Goal: Use online tool/utility: Utilize a website feature to perform a specific function

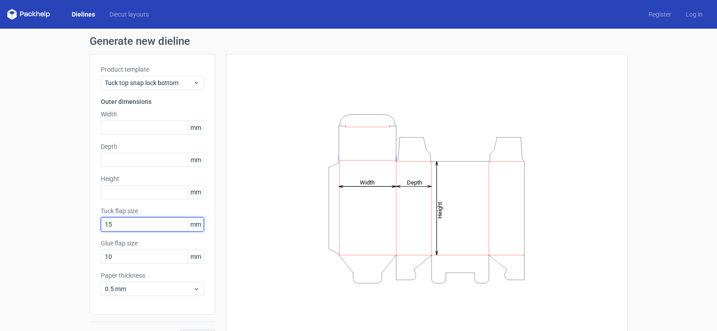
drag, startPoint x: 122, startPoint y: 224, endPoint x: 71, endPoint y: 228, distance: 51.3
click at [71, 228] on div "Generate new dieline Product template Tuck top snap lock bottom Outer dimension…" at bounding box center [358, 190] width 717 height 322
type input "20"
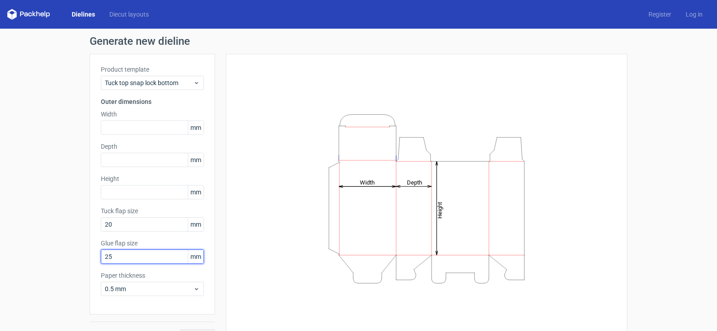
type input "25"
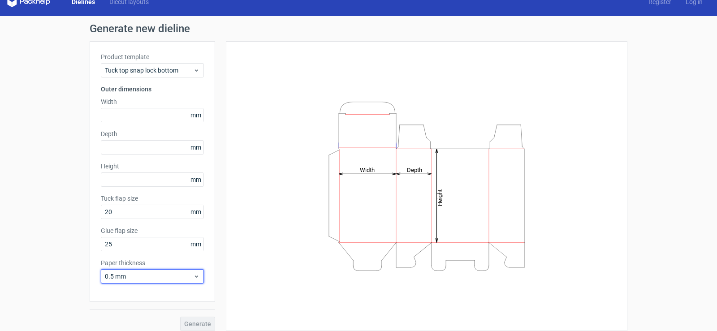
scroll to position [20, 0]
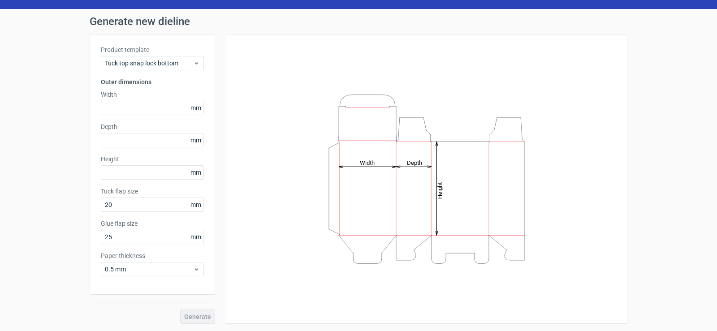
click at [198, 319] on div "Generate" at bounding box center [153, 309] width 126 height 29
click at [190, 316] on div "Generate" at bounding box center [153, 309] width 126 height 29
click at [143, 271] on span "0.5 mm" at bounding box center [149, 269] width 88 height 9
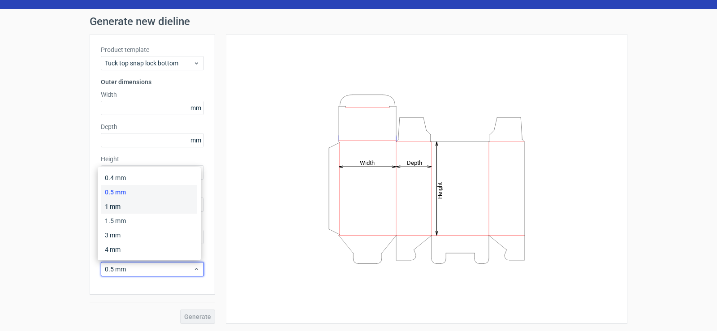
click at [112, 207] on div "1 mm" at bounding box center [149, 207] width 96 height 14
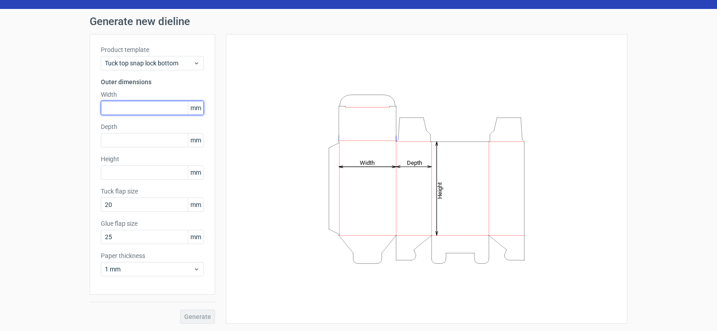
click at [134, 107] on input "text" at bounding box center [152, 108] width 103 height 14
type input "20"
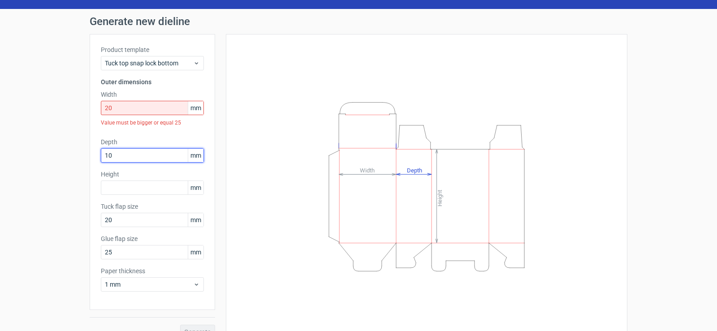
type input "10"
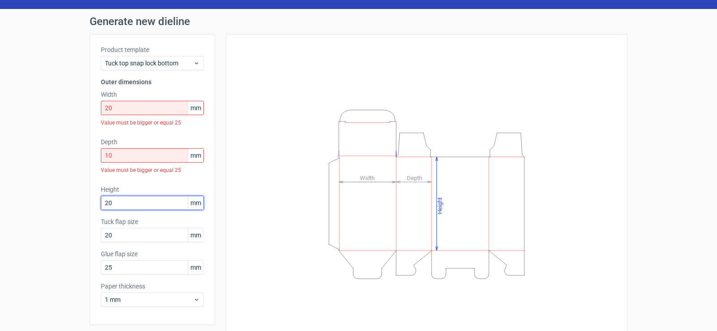
type input "20"
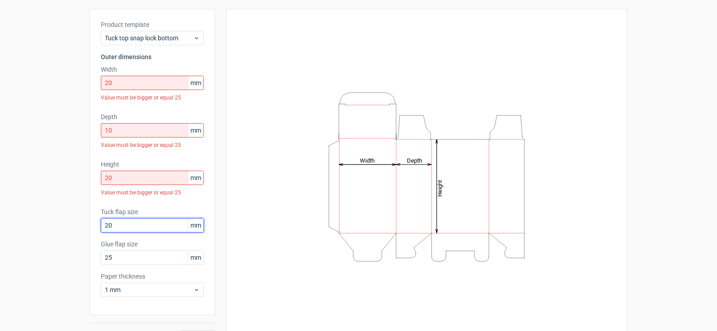
scroll to position [65, 0]
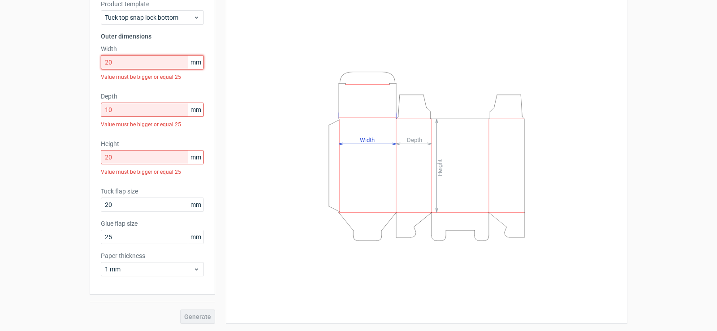
drag, startPoint x: 87, startPoint y: 60, endPoint x: 77, endPoint y: 60, distance: 10.3
click at [77, 60] on div "Generate new dieline Product template Tuck top snap lock bottom Outer dimension…" at bounding box center [358, 147] width 717 height 368
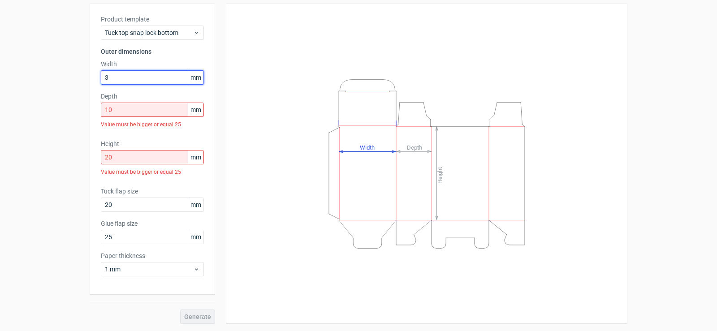
scroll to position [50, 0]
drag, startPoint x: 74, startPoint y: 74, endPoint x: 69, endPoint y: 74, distance: 5.4
click at [69, 74] on div "Generate new dieline Product template Tuck top snap lock bottom Outer dimension…" at bounding box center [358, 154] width 717 height 353
type input "10"
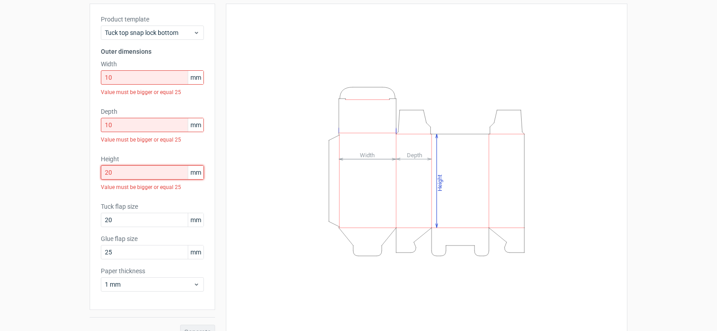
drag, startPoint x: 132, startPoint y: 177, endPoint x: 70, endPoint y: 180, distance: 62.4
click at [70, 180] on div "Generate new dieline Product template Tuck top snap lock bottom Outer dimension…" at bounding box center [358, 162] width 717 height 368
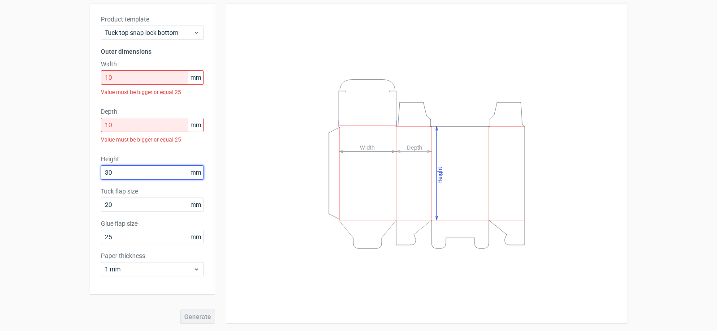
type input "30"
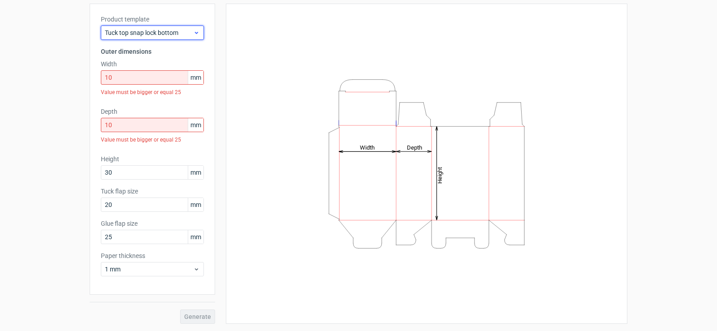
click at [188, 31] on span "Tuck top snap lock bottom" at bounding box center [149, 32] width 88 height 9
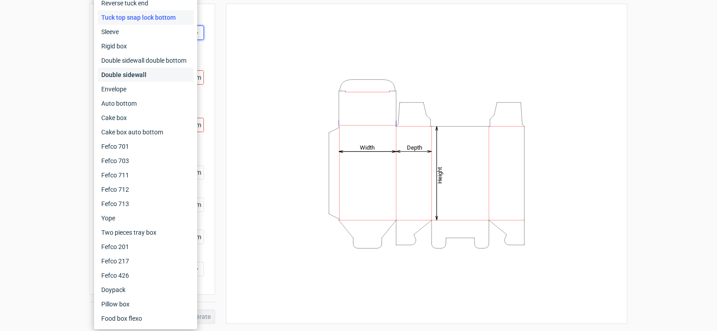
click at [130, 78] on div "Double sidewall" at bounding box center [146, 75] width 96 height 14
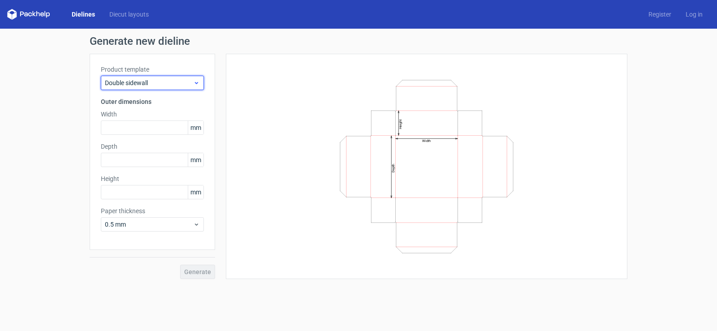
click at [142, 84] on span "Double sidewall" at bounding box center [149, 82] width 88 height 9
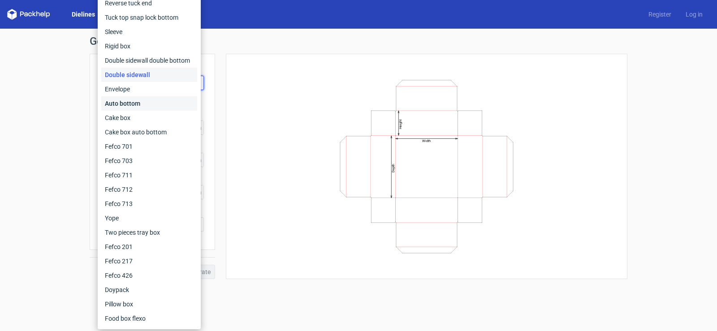
click at [135, 102] on div "Auto bottom" at bounding box center [149, 103] width 96 height 14
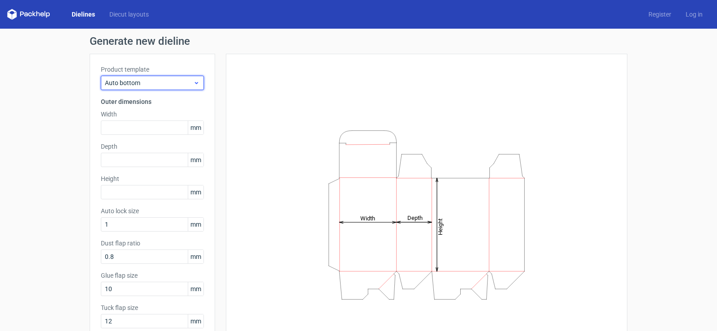
click at [135, 83] on span "Auto bottom" at bounding box center [149, 82] width 88 height 9
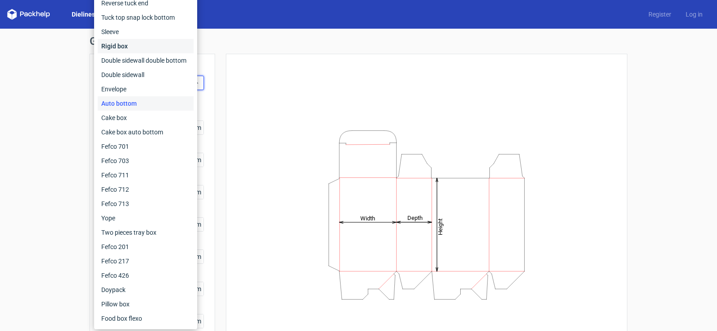
click at [119, 48] on div "Rigid box" at bounding box center [146, 46] width 96 height 14
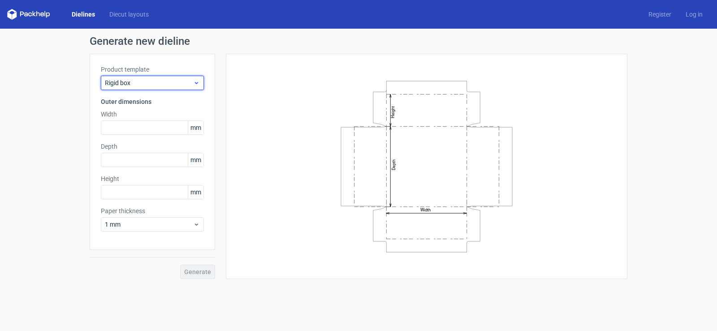
click at [134, 86] on span "Rigid box" at bounding box center [149, 82] width 88 height 9
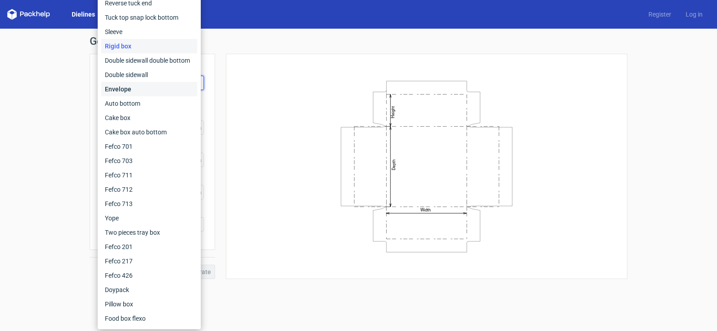
click at [122, 90] on div "Envelope" at bounding box center [149, 89] width 96 height 14
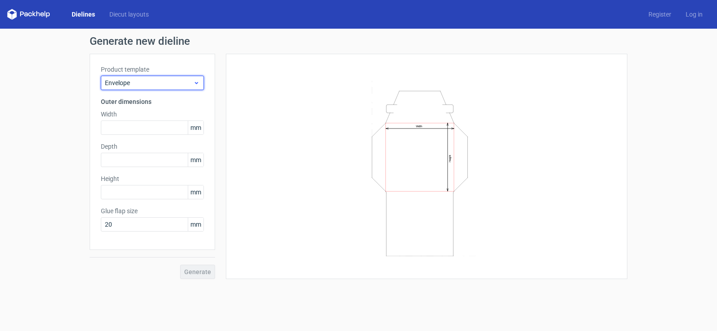
click at [126, 84] on span "Envelope" at bounding box center [149, 82] width 88 height 9
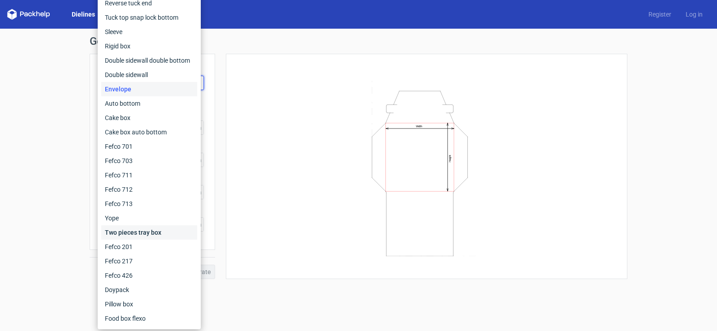
click at [149, 233] on div "Two pieces tray box" at bounding box center [149, 233] width 96 height 14
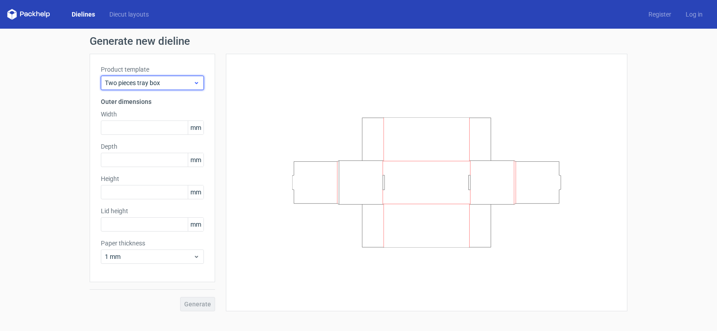
click at [157, 84] on span "Two pieces tray box" at bounding box center [149, 82] width 88 height 9
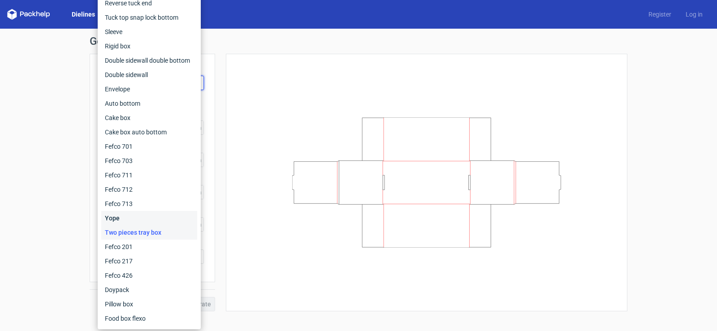
click at [117, 216] on div "Yope" at bounding box center [149, 218] width 96 height 14
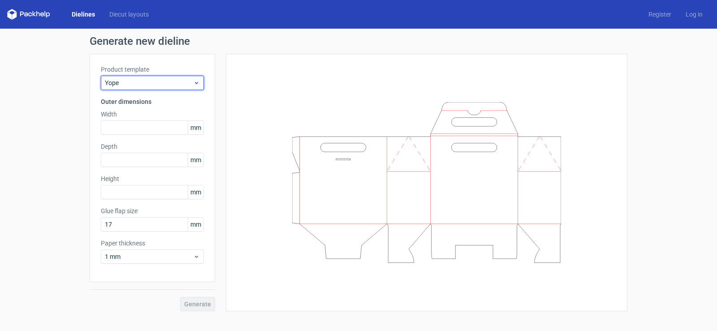
click at [139, 85] on span "Yope" at bounding box center [149, 82] width 88 height 9
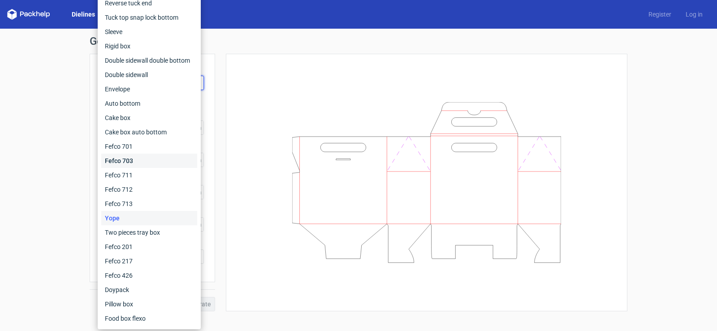
click at [127, 161] on div "Fefco 703" at bounding box center [149, 161] width 96 height 14
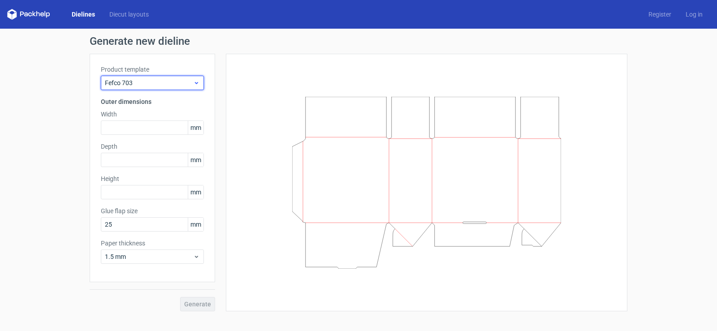
click at [135, 84] on span "Fefco 703" at bounding box center [149, 82] width 88 height 9
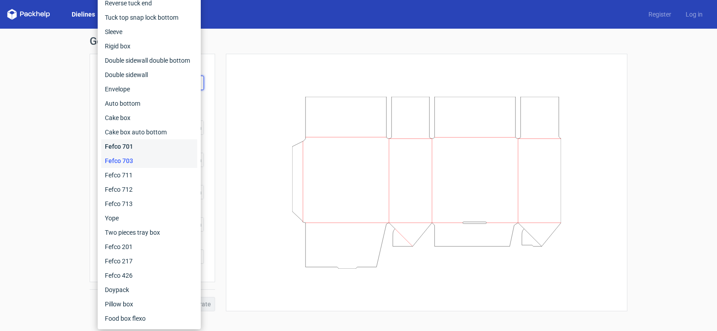
click at [126, 144] on div "Fefco 701" at bounding box center [149, 146] width 96 height 14
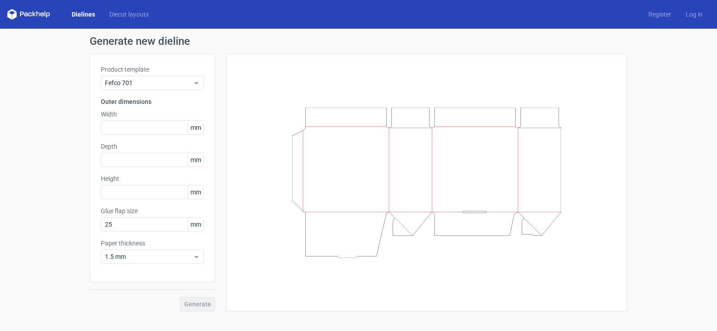
click at [156, 70] on label "Product template" at bounding box center [152, 69] width 103 height 9
click at [154, 83] on span "Fefco 701" at bounding box center [149, 82] width 88 height 9
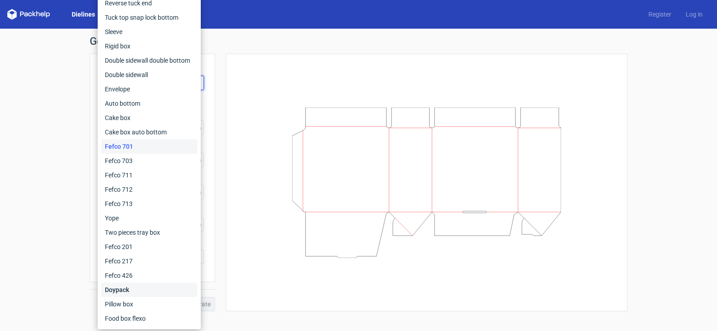
click at [125, 286] on div "Doypack" at bounding box center [149, 290] width 96 height 14
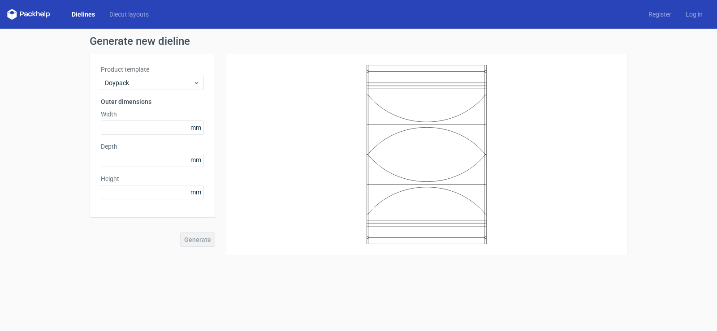
click at [135, 70] on label "Product template" at bounding box center [152, 69] width 103 height 9
click at [152, 86] on span "Doypack" at bounding box center [149, 82] width 88 height 9
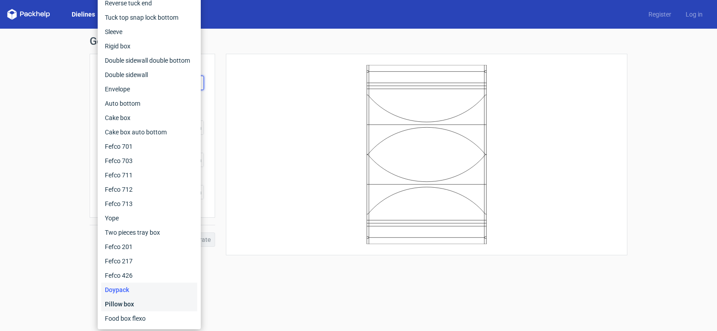
click at [127, 306] on div "Pillow box" at bounding box center [149, 304] width 96 height 14
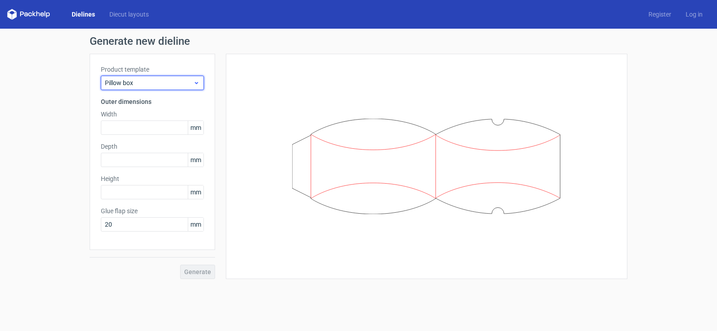
click at [151, 85] on span "Pillow box" at bounding box center [149, 82] width 88 height 9
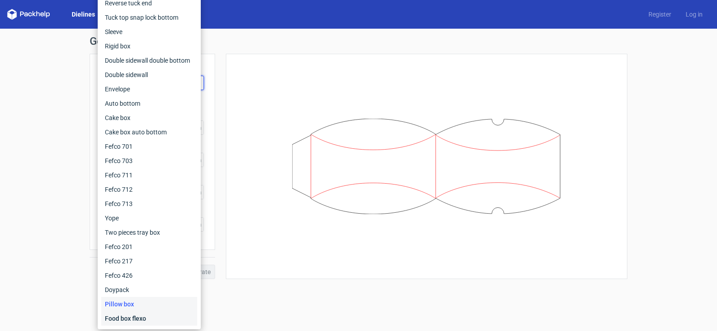
click at [141, 320] on div "Food box flexo" at bounding box center [149, 319] width 96 height 14
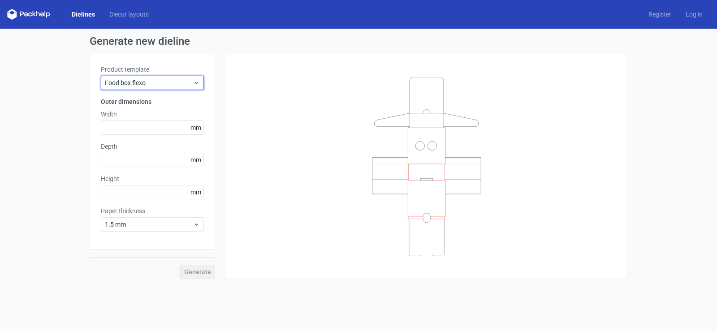
click at [139, 79] on span "Food box flexo" at bounding box center [149, 82] width 88 height 9
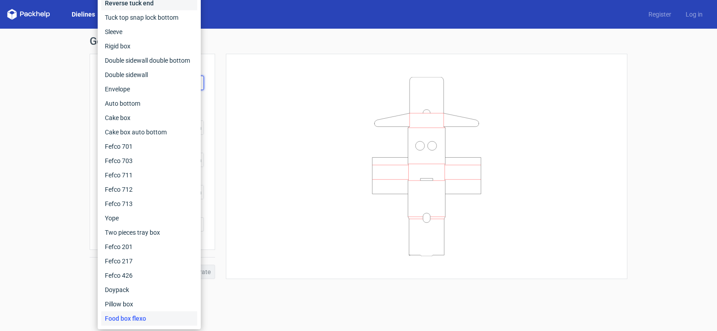
click at [144, 3] on div "Reverse tuck end" at bounding box center [149, 3] width 96 height 14
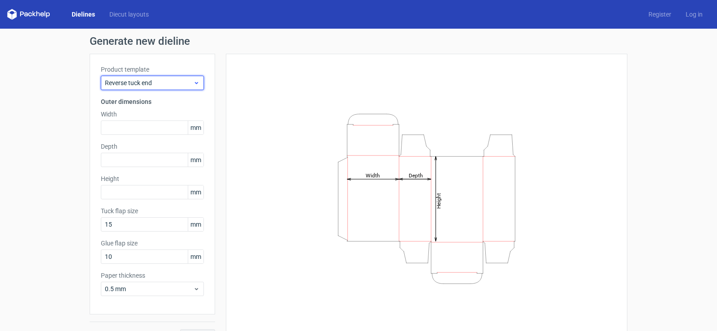
click at [172, 82] on span "Reverse tuck end" at bounding box center [149, 82] width 88 height 9
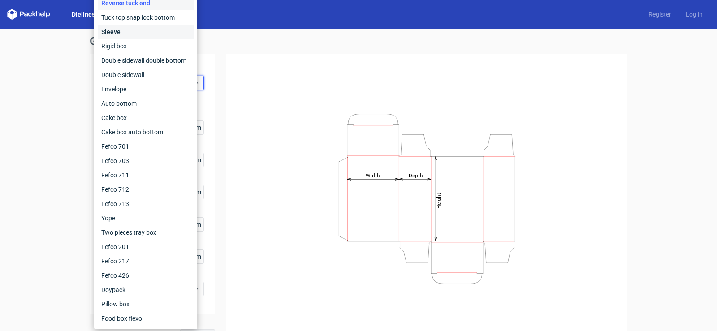
click at [115, 32] on div "Sleeve" at bounding box center [146, 32] width 96 height 14
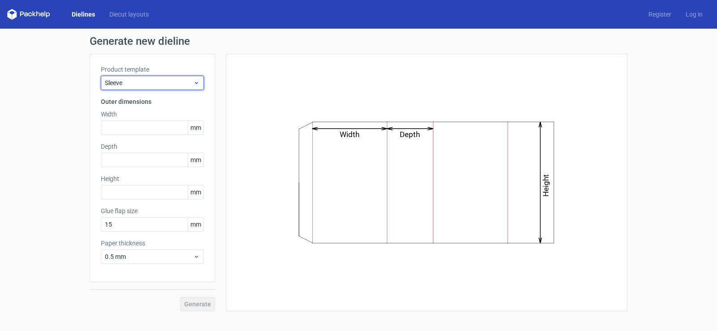
click at [130, 85] on span "Sleeve" at bounding box center [149, 82] width 88 height 9
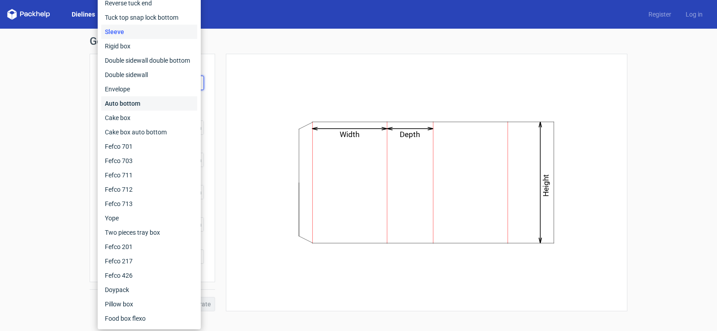
click at [136, 103] on div "Auto bottom" at bounding box center [149, 103] width 96 height 14
